Goal: Task Accomplishment & Management: Manage account settings

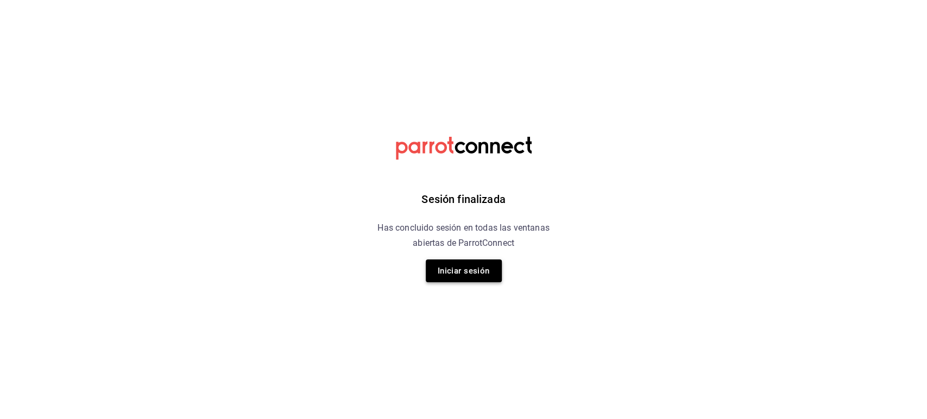
click at [465, 276] on button "Iniciar sesión" at bounding box center [464, 271] width 76 height 23
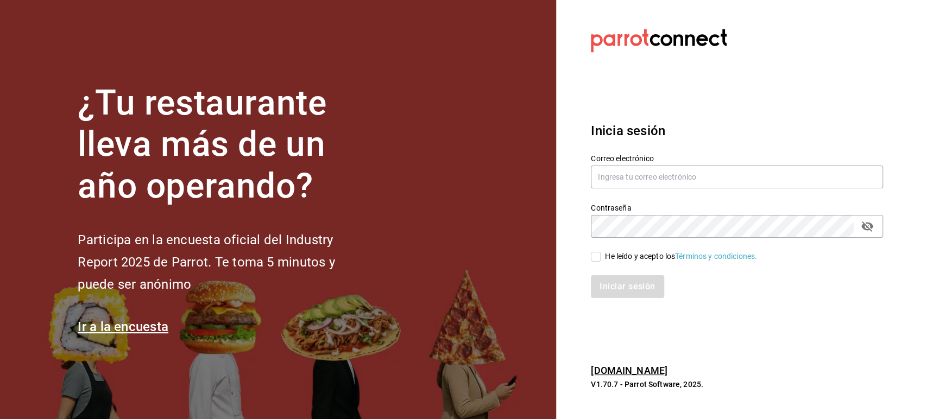
click at [661, 147] on div "Correo electrónico" at bounding box center [730, 165] width 305 height 49
click at [667, 170] on input "text" at bounding box center [737, 177] width 292 height 23
type input "multiuser@pickup.com"
click at [598, 258] on input "He leído y acepto los Términos y condiciones." at bounding box center [596, 257] width 10 height 10
checkbox input "true"
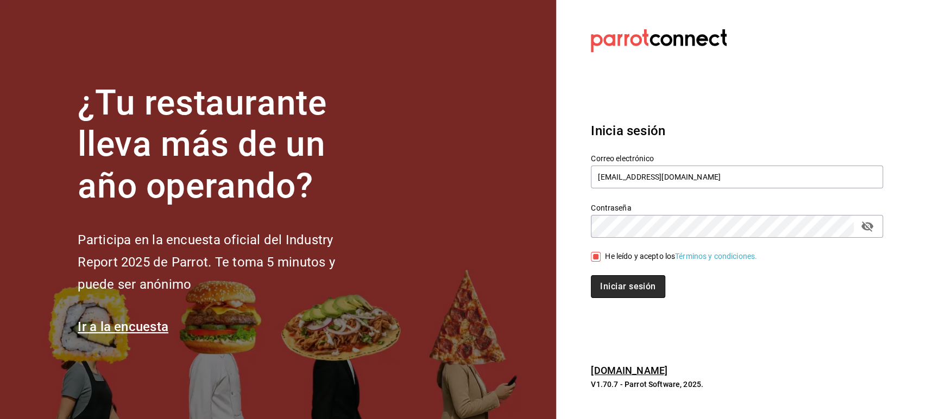
click at [615, 279] on button "Iniciar sesión" at bounding box center [628, 286] width 74 height 23
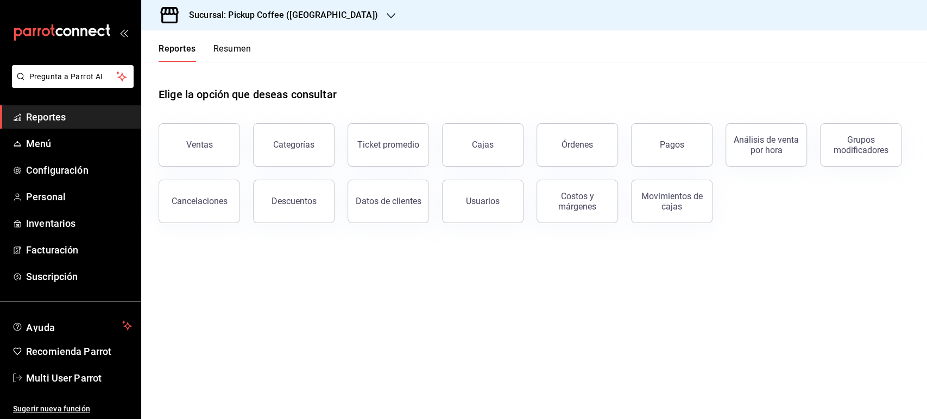
click at [62, 110] on span "Reportes" at bounding box center [79, 117] width 106 height 15
click at [235, 48] on button "Resumen" at bounding box center [231, 52] width 37 height 18
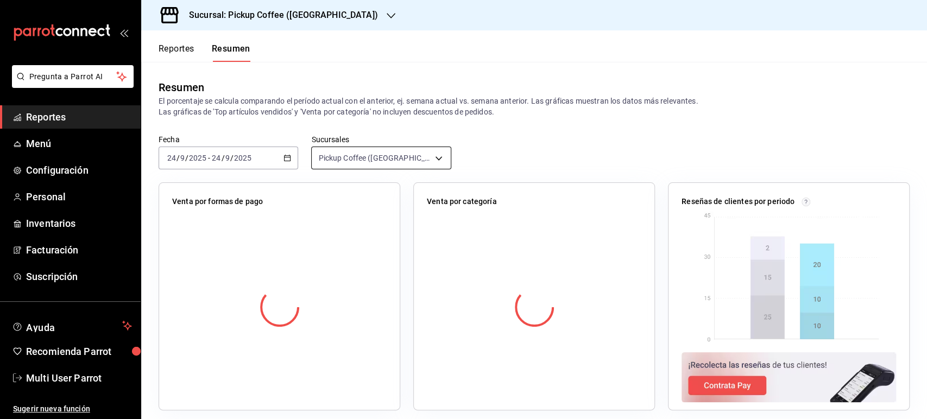
click at [436, 158] on body "Pregunta a Parrot AI Reportes Menú Configuración Personal Inventarios Facturaci…" at bounding box center [463, 209] width 927 height 419
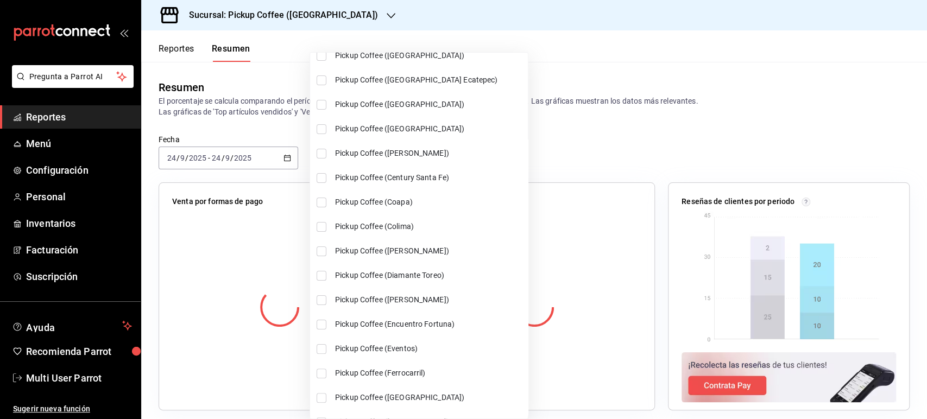
scroll to position [121, 0]
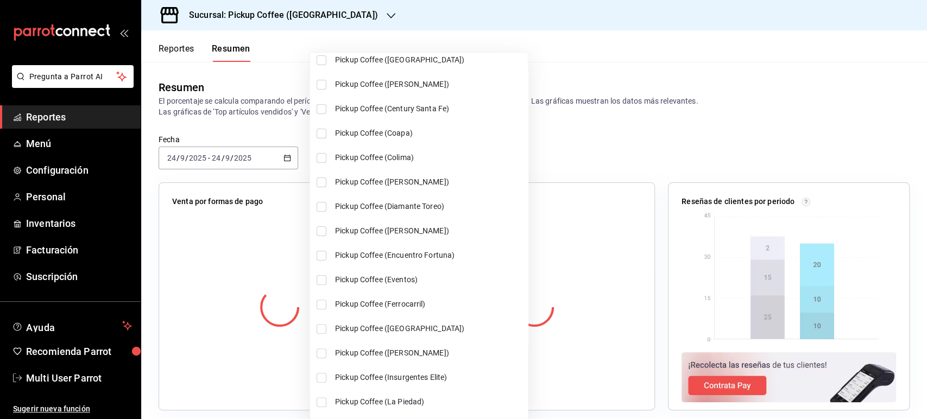
click at [318, 134] on input "checkbox" at bounding box center [322, 134] width 10 height 10
checkbox input "true"
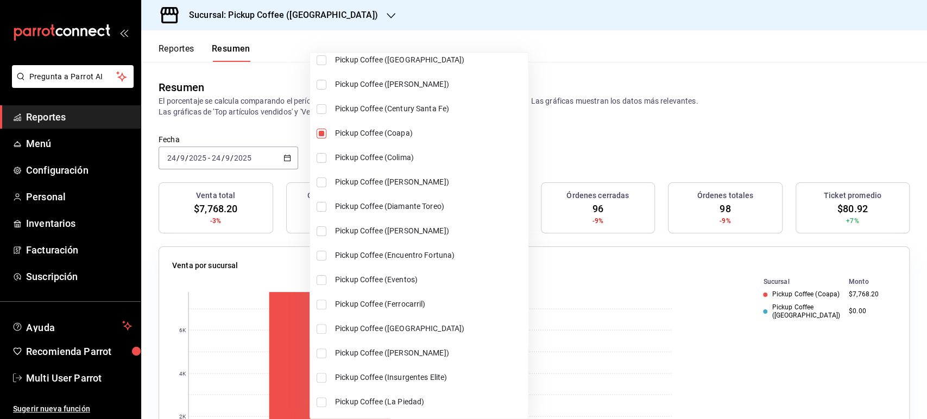
scroll to position [181, 0]
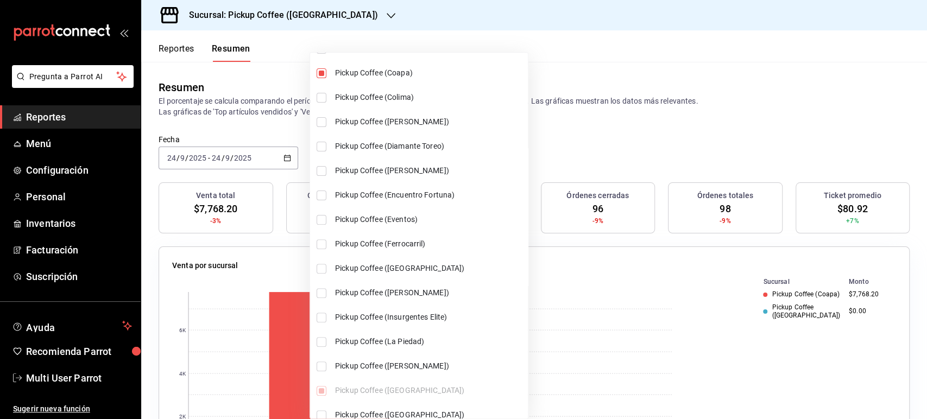
click at [329, 271] on li "Pickup Coffee ([GEOGRAPHIC_DATA])" at bounding box center [419, 268] width 218 height 24
type input "[object Object],[object Object],[object Object]"
checkbox input "true"
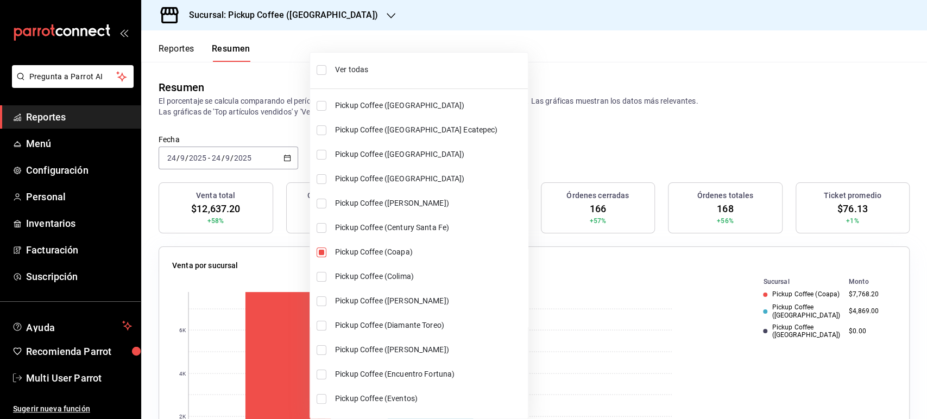
scroll to position [0, 0]
click at [570, 64] on div at bounding box center [463, 209] width 927 height 419
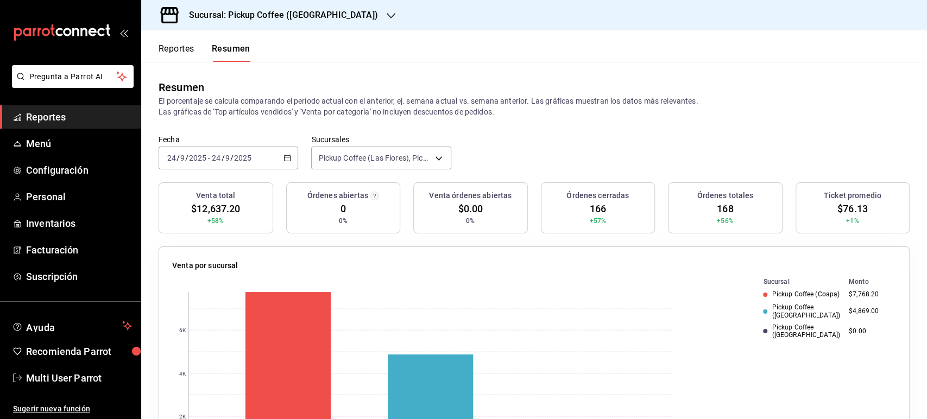
click at [387, 18] on icon "button" at bounding box center [391, 15] width 9 height 9
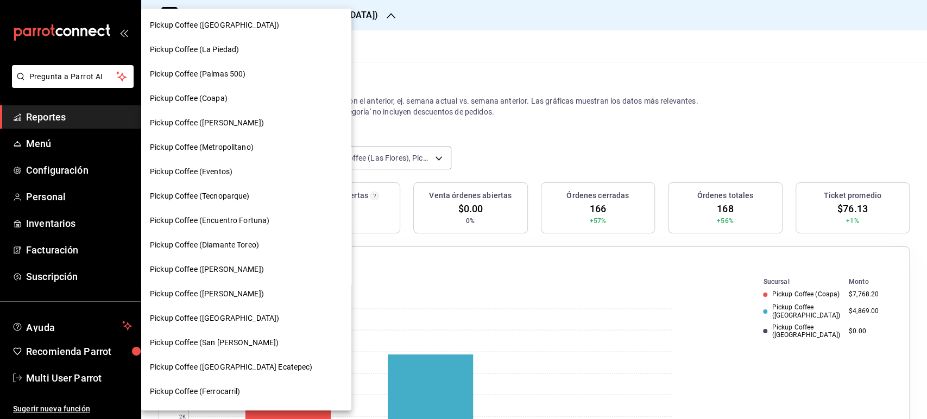
click at [226, 102] on span "Pickup Coffee (Coapa)" at bounding box center [189, 98] width 78 height 11
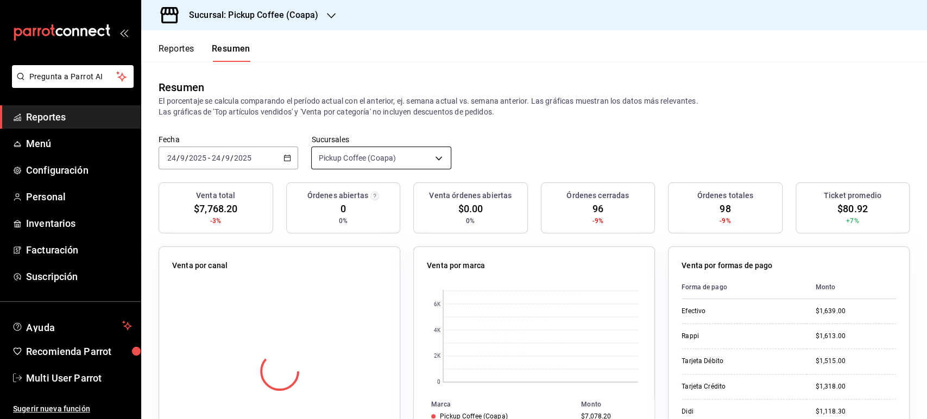
click at [430, 154] on body "Pregunta a Parrot AI Reportes Menú Configuración Personal Inventarios Facturaci…" at bounding box center [463, 209] width 927 height 419
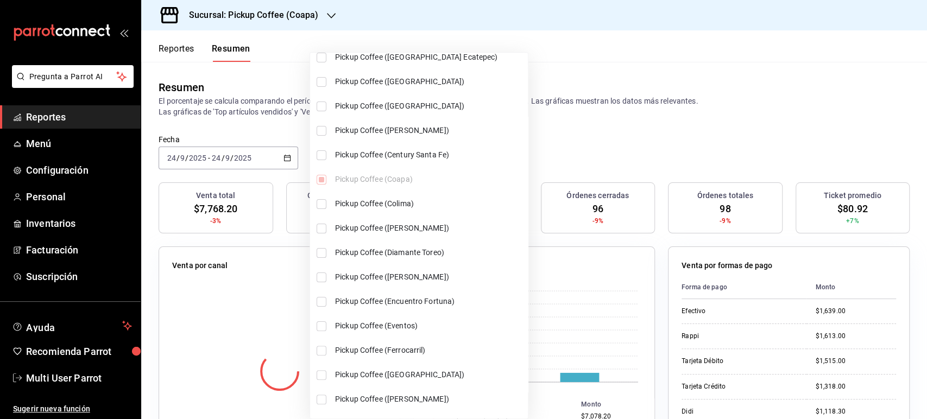
scroll to position [181, 0]
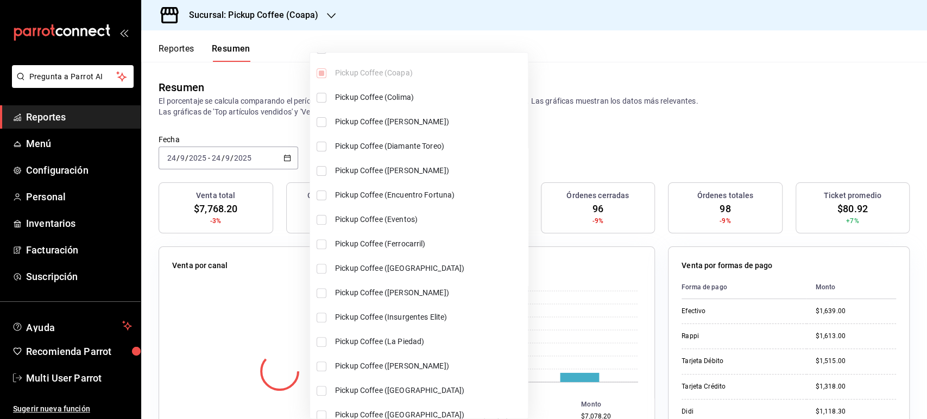
click at [322, 269] on input "checkbox" at bounding box center [322, 269] width 10 height 10
checkbox input "true"
type input "[object Object],[object Object]"
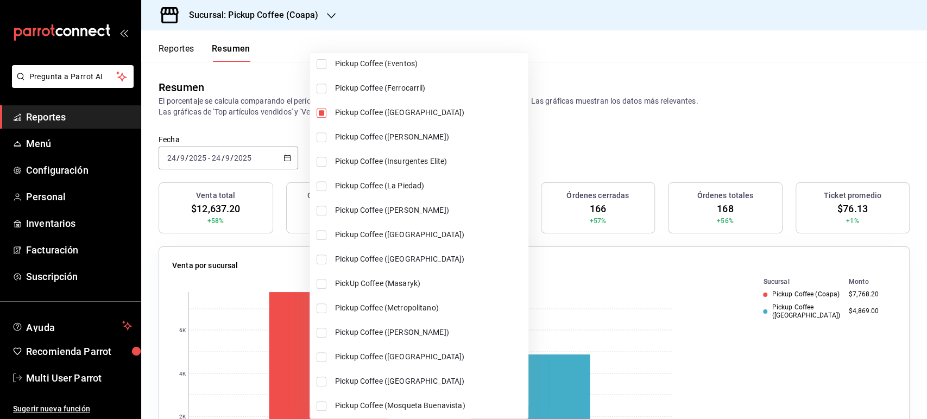
scroll to position [362, 0]
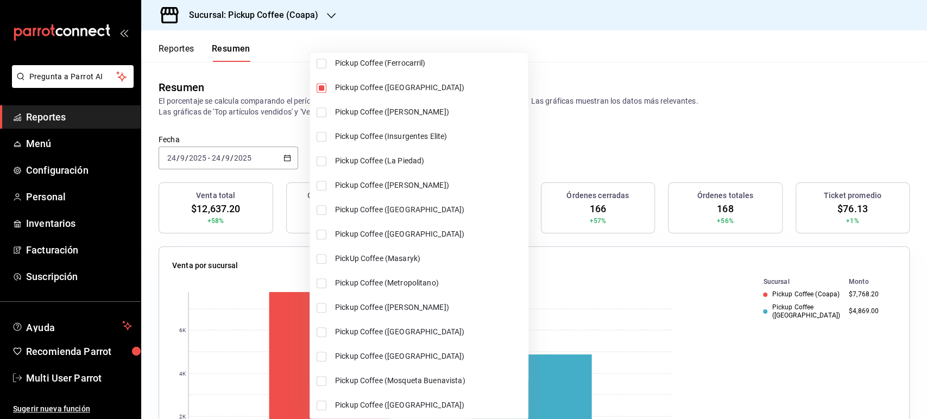
click at [318, 303] on input "checkbox" at bounding box center [322, 308] width 10 height 10
checkbox input "true"
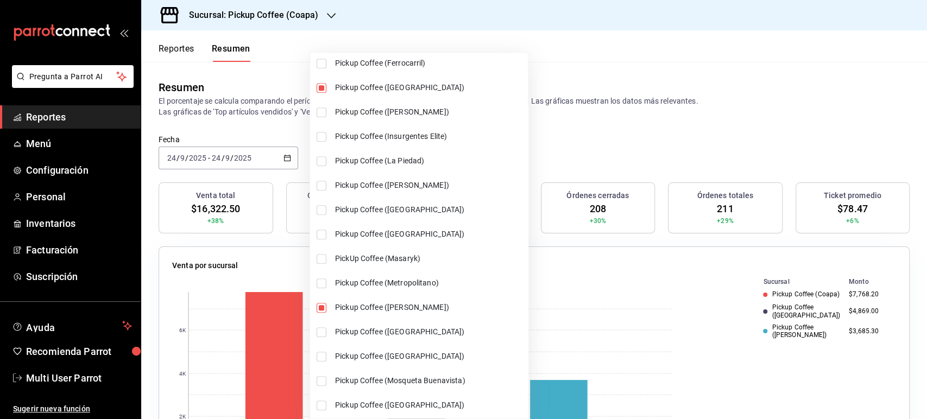
scroll to position [543, 0]
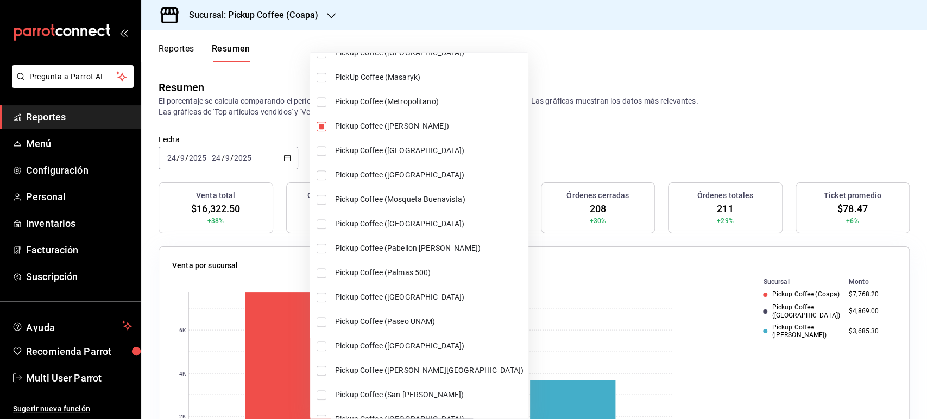
click at [328, 319] on li "Pickup Coffee (Paseo UNAM)" at bounding box center [419, 322] width 218 height 24
type input "[object Object],[object Object],[object Object],[object Object]"
checkbox input "true"
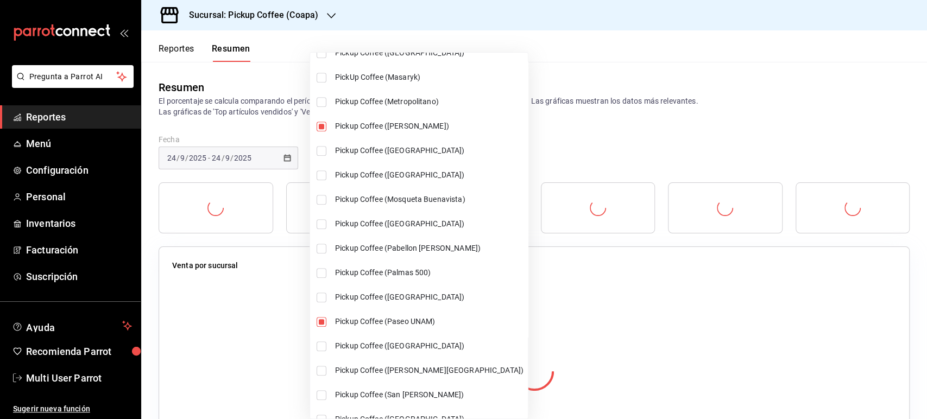
click at [319, 351] on li "Pickup Coffee ([GEOGRAPHIC_DATA])" at bounding box center [419, 346] width 218 height 24
type input "[object Object],[object Object],[object Object],[object Object],[object Object]"
checkbox input "true"
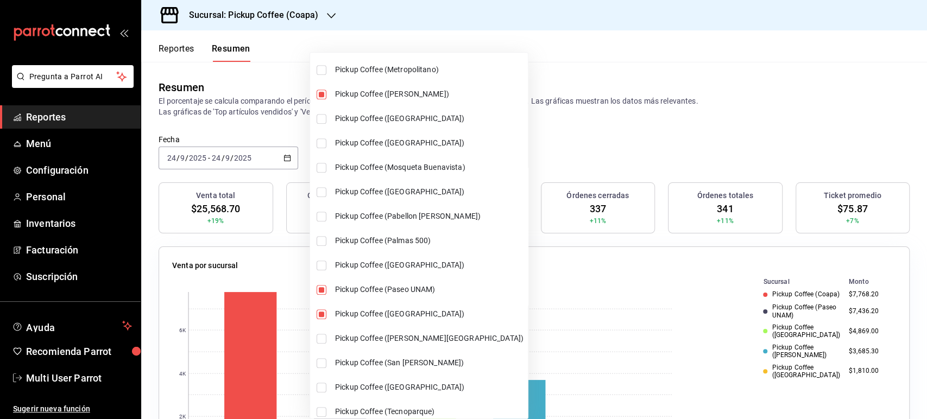
scroll to position [603, 0]
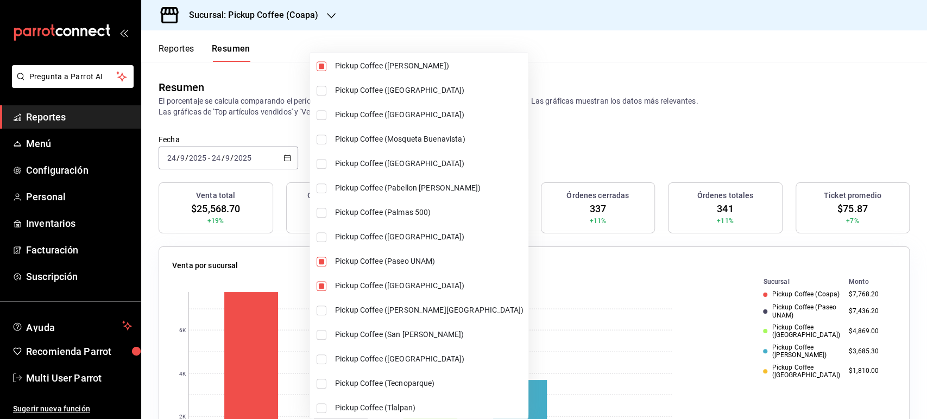
click at [320, 336] on input "checkbox" at bounding box center [322, 335] width 10 height 10
checkbox input "true"
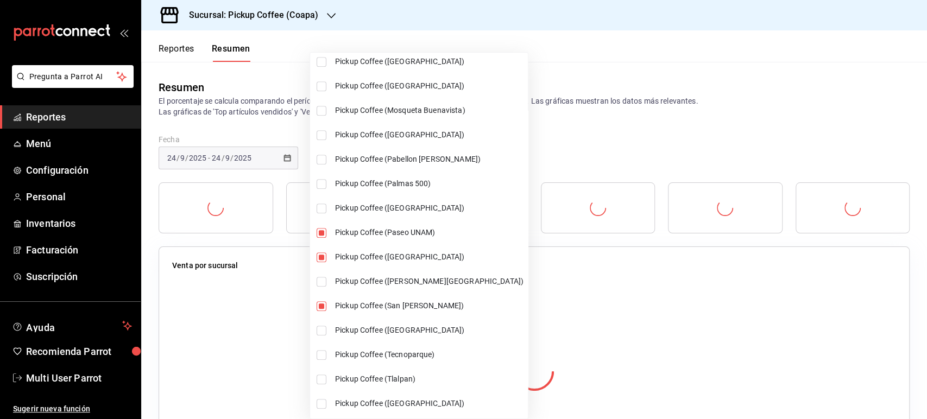
scroll to position [682, 0]
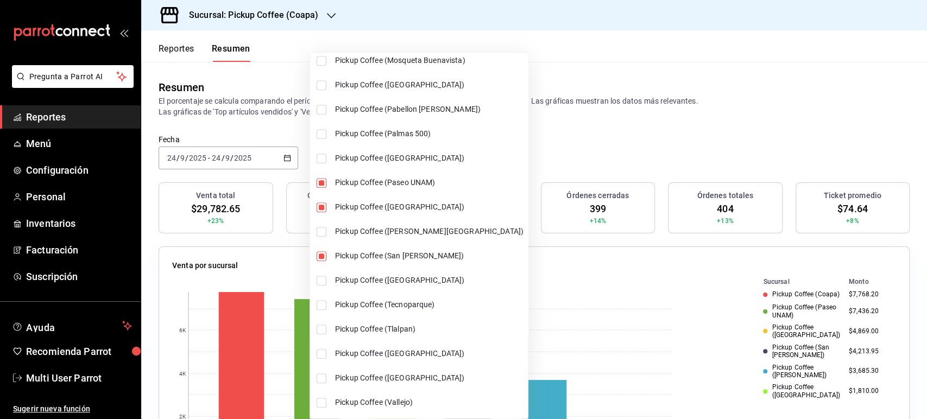
click at [326, 330] on li "Pickup Coffee (Tlalpan)" at bounding box center [419, 329] width 218 height 24
type input "[object Object],[object Object],[object Object],[object Object],[object Object]…"
checkbox input "true"
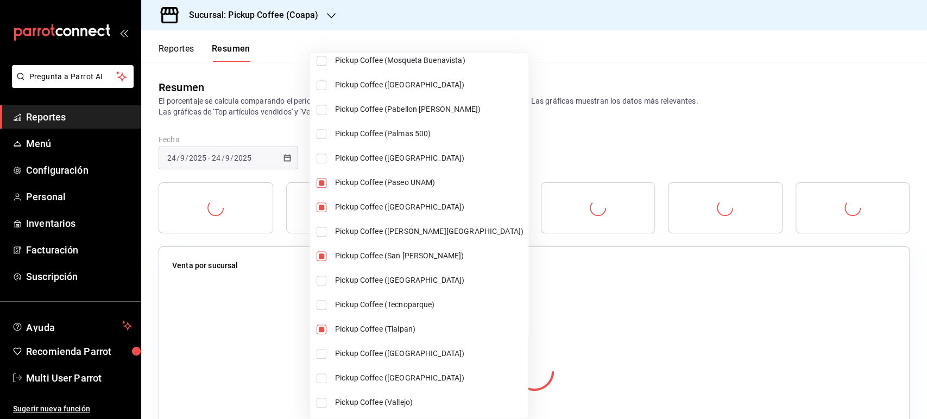
click at [322, 348] on li "Pickup Coffee ([GEOGRAPHIC_DATA])" at bounding box center [419, 354] width 218 height 24
type input "[object Object],[object Object],[object Object],[object Object],[object Object]…"
checkbox input "true"
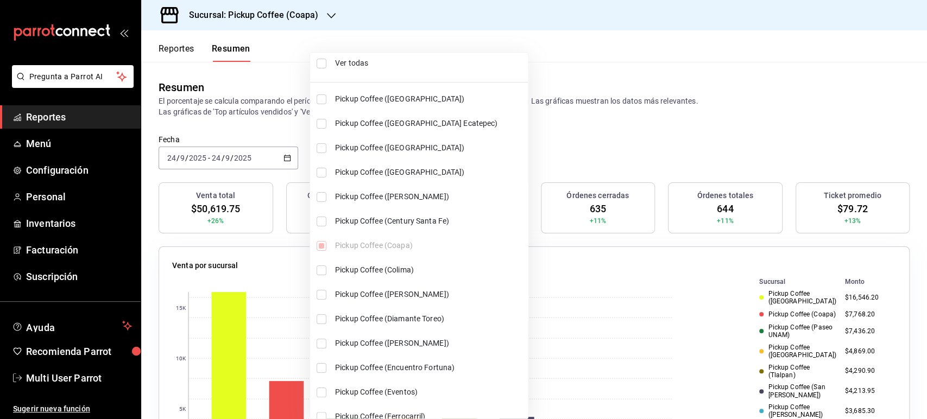
scroll to position [0, 0]
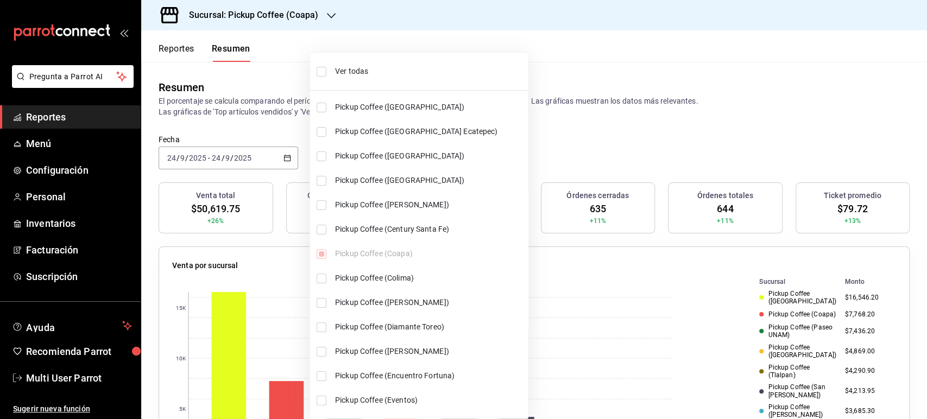
click at [765, 53] on div at bounding box center [463, 209] width 927 height 419
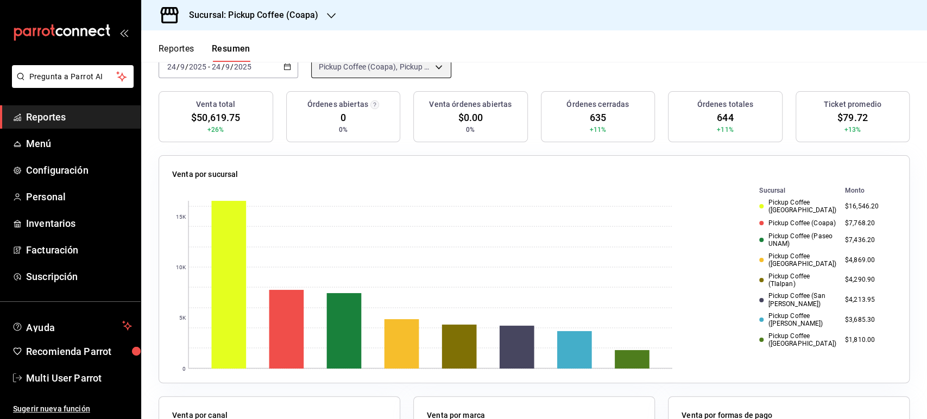
scroll to position [121, 0]
